Goal: Task Accomplishment & Management: Manage account settings

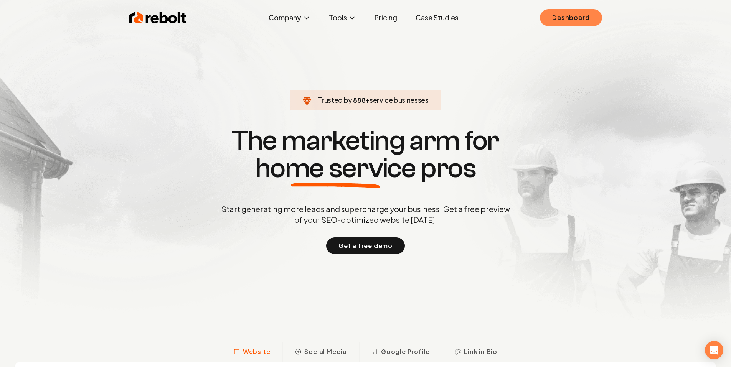
click at [562, 24] on link "Dashboard" at bounding box center [571, 17] width 62 height 17
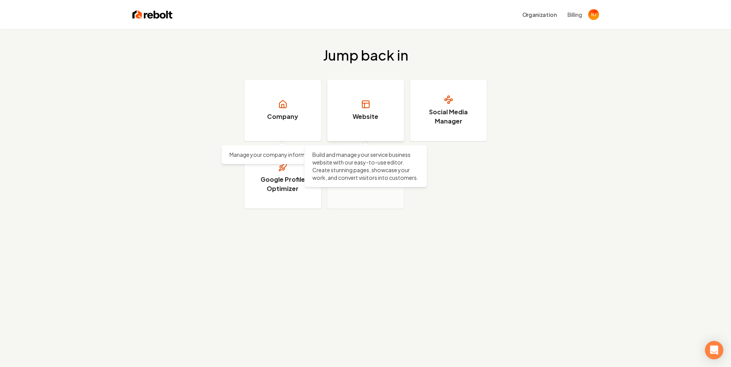
click at [348, 102] on link "Website" at bounding box center [365, 110] width 77 height 61
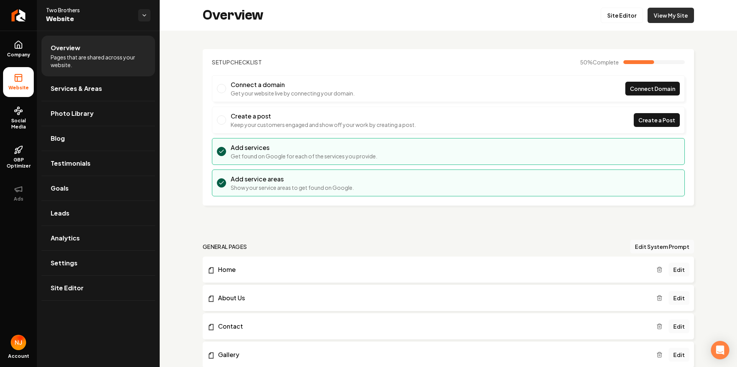
click at [672, 14] on link "View My Site" at bounding box center [670, 15] width 46 height 15
click at [97, 212] on link "Leads" at bounding box center [98, 213] width 114 height 25
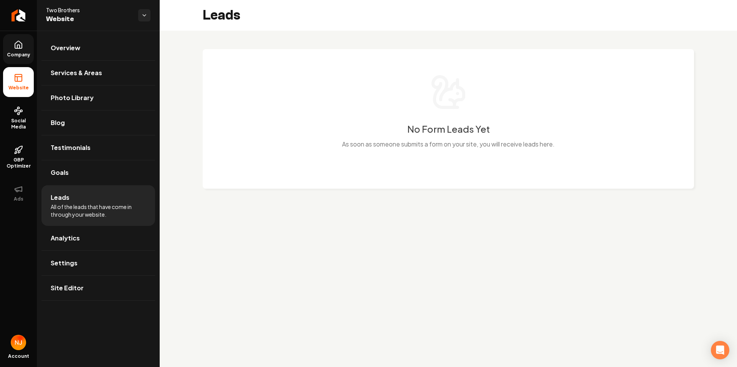
click at [21, 50] on link "Company" at bounding box center [18, 49] width 31 height 30
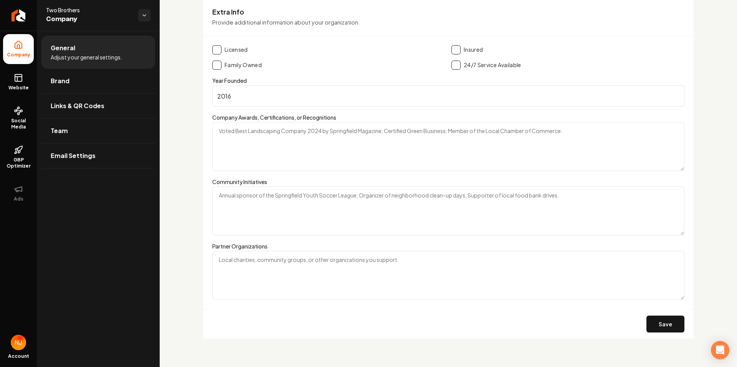
scroll to position [1012, 0]
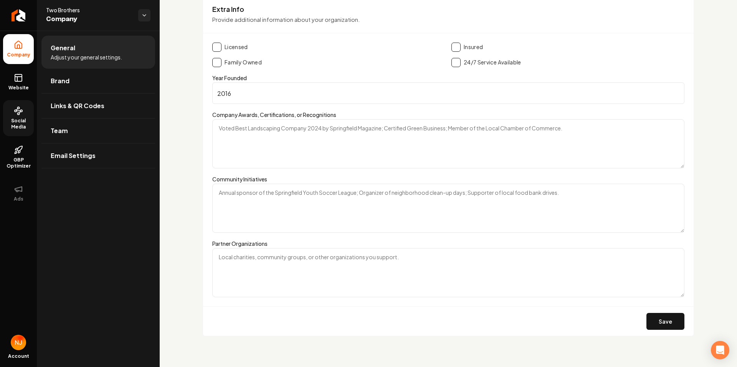
click at [18, 133] on link "Social Media" at bounding box center [18, 118] width 31 height 36
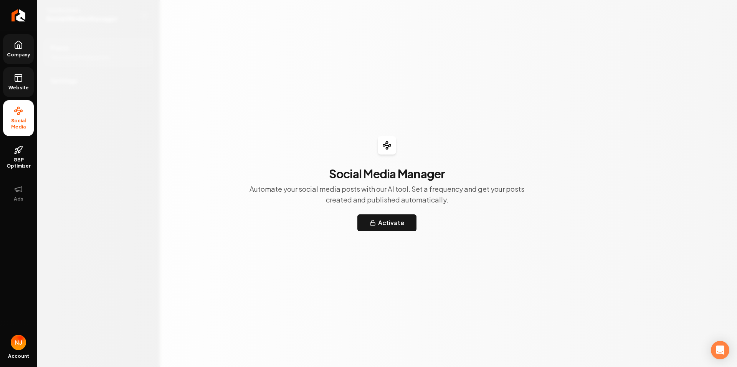
click at [18, 79] on icon at bounding box center [18, 77] width 9 height 9
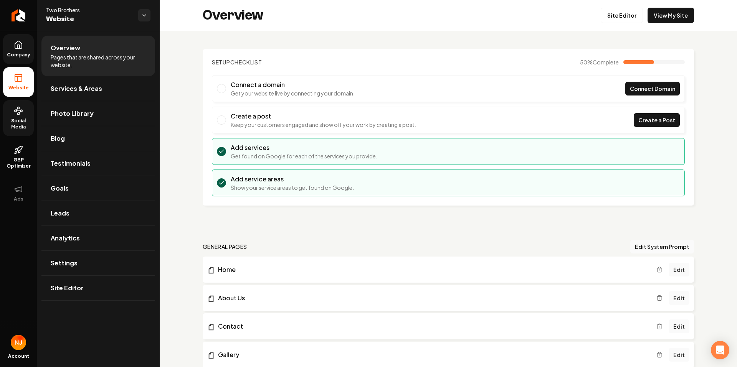
click at [19, 56] on span "Company" at bounding box center [19, 55] width 30 height 6
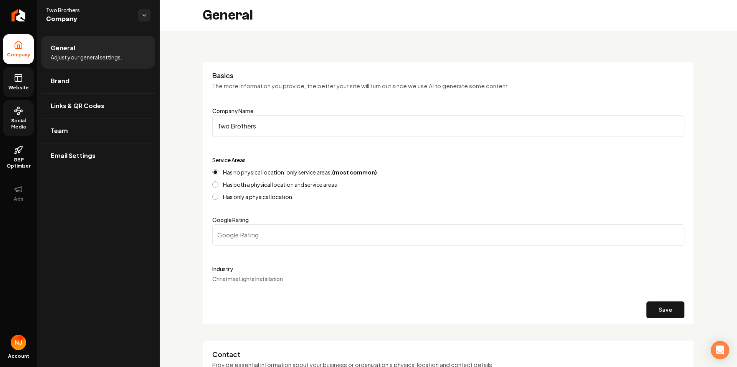
click at [20, 84] on link "Website" at bounding box center [18, 82] width 31 height 30
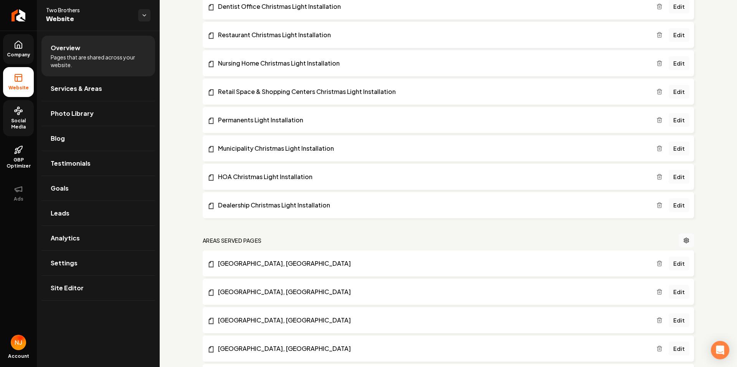
scroll to position [338, 0]
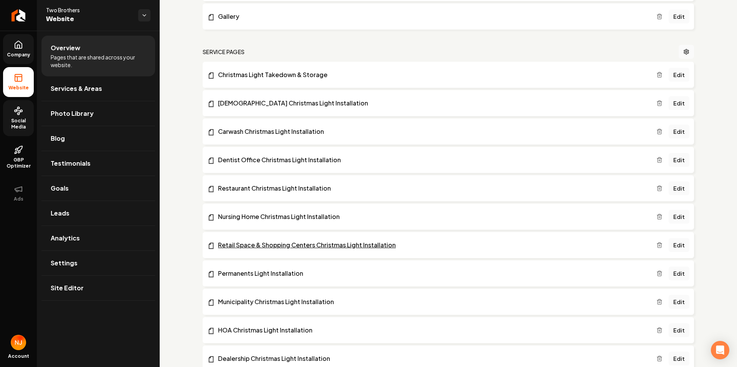
click at [236, 244] on link "Retail Space & Shopping Centers Christmas Light Installation" at bounding box center [431, 245] width 449 height 9
click at [674, 218] on link "Edit" at bounding box center [678, 217] width 21 height 14
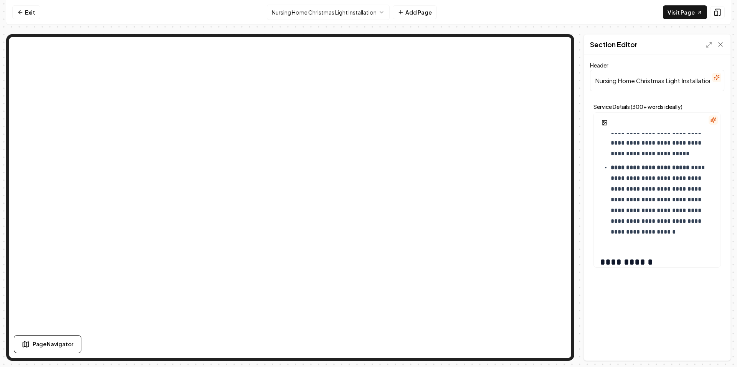
scroll to position [384, 0]
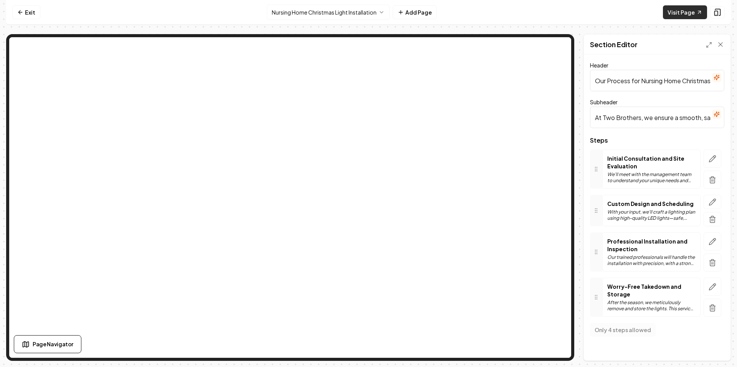
click at [676, 8] on link "Visit Page" at bounding box center [685, 12] width 44 height 14
click at [30, 7] on link "Exit" at bounding box center [26, 12] width 28 height 14
